Goal: Task Accomplishment & Management: Use online tool/utility

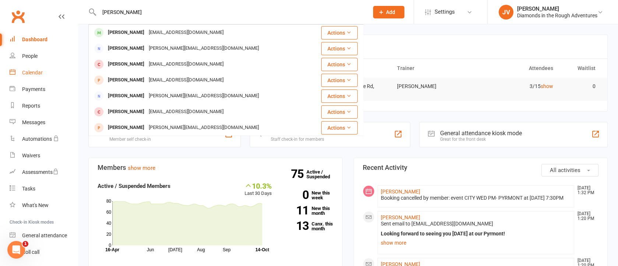
type input "[PERSON_NAME]"
click at [35, 70] on div "Calendar" at bounding box center [32, 73] width 21 height 6
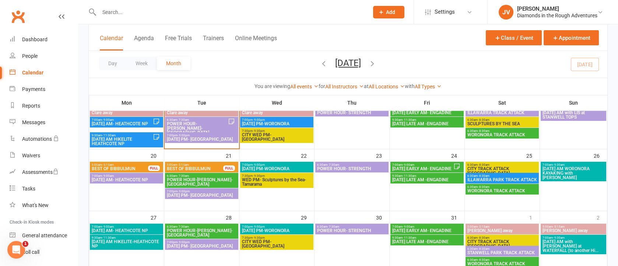
scroll to position [110, 0]
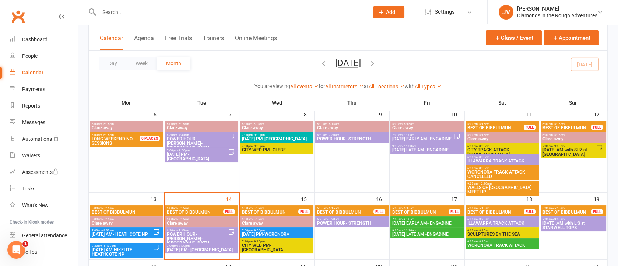
click at [345, 223] on span "POWER HOUR- STRENGTH" at bounding box center [352, 223] width 70 height 4
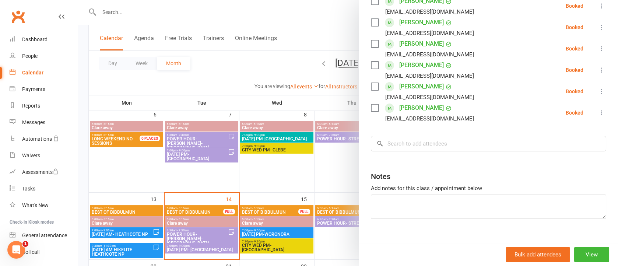
scroll to position [218, 0]
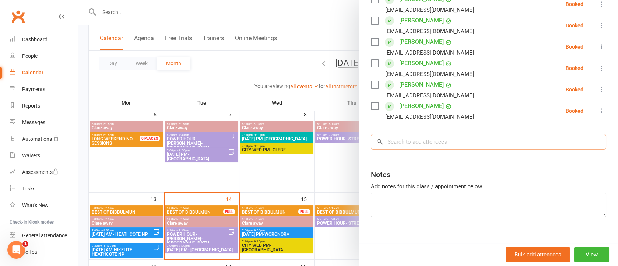
click at [396, 134] on input "search" at bounding box center [488, 141] width 235 height 15
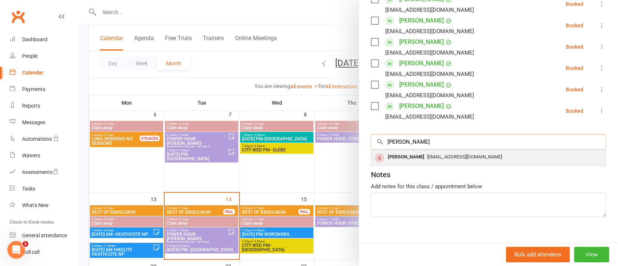
type input "[PERSON_NAME]"
click at [399, 152] on div "[PERSON_NAME]" at bounding box center [406, 157] width 42 height 11
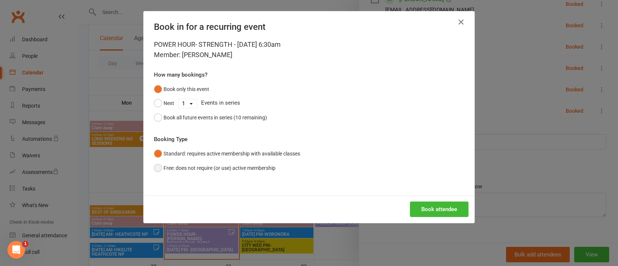
click at [155, 167] on button "Free: does not require (or use) active membership" at bounding box center [214, 168] width 121 height 14
click at [446, 209] on button "Book attendee" at bounding box center [439, 208] width 59 height 15
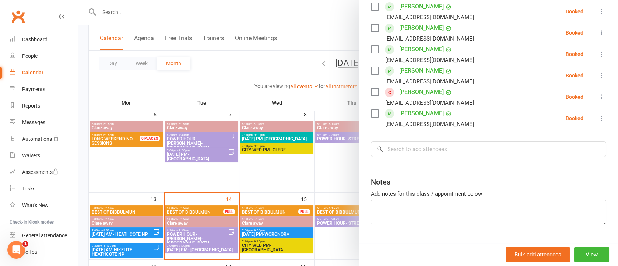
scroll to position [239, 0]
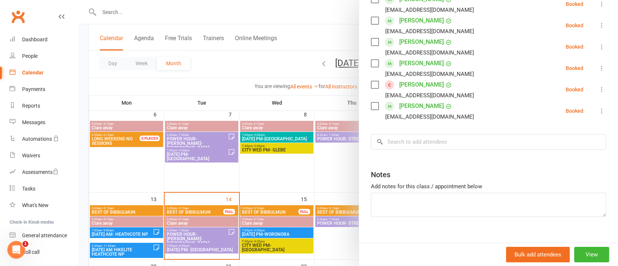
click at [305, 161] on div at bounding box center [348, 133] width 540 height 266
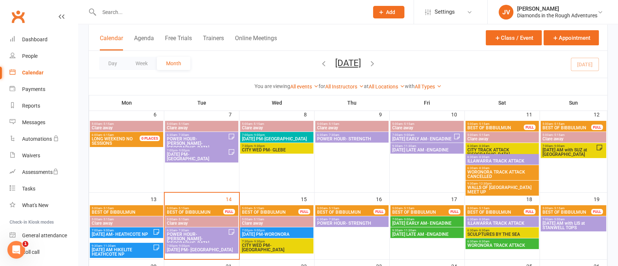
click at [202, 246] on span "7:00pm - 9:00pm" at bounding box center [201, 245] width 70 height 3
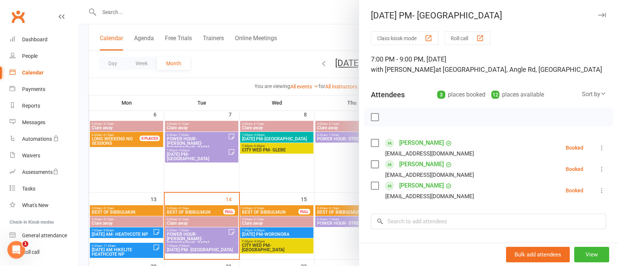
drag, startPoint x: 585, startPoint y: 13, endPoint x: 479, endPoint y: 69, distance: 120.4
click at [598, 13] on icon "button" at bounding box center [602, 15] width 8 height 4
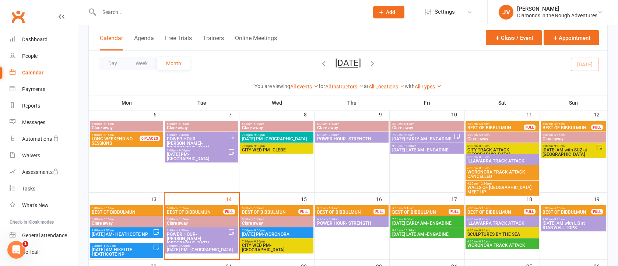
click at [291, 232] on span "[DATE] PM-WORONORA" at bounding box center [276, 234] width 70 height 4
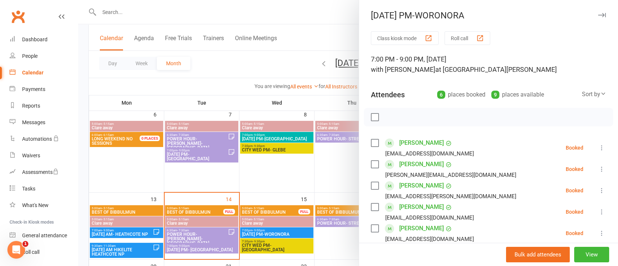
click at [598, 14] on icon "button" at bounding box center [602, 15] width 8 height 4
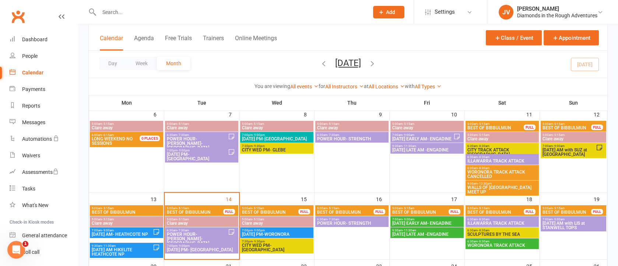
click at [285, 246] on span "CITY WED PM- [GEOGRAPHIC_DATA]" at bounding box center [276, 247] width 70 height 9
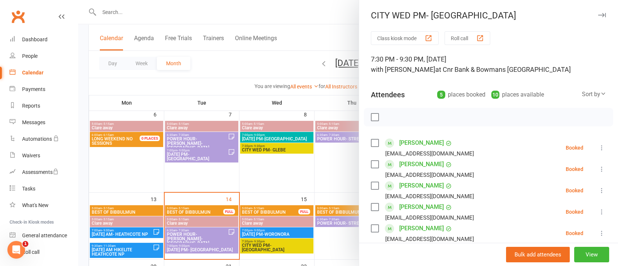
click at [598, 13] on icon "button" at bounding box center [602, 15] width 8 height 4
